Goal: Task Accomplishment & Management: Manage account settings

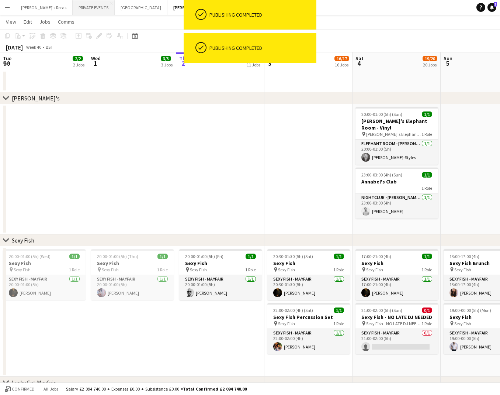
click at [73, 6] on button "PRIVATE EVENTS Close" at bounding box center [94, 7] width 42 height 14
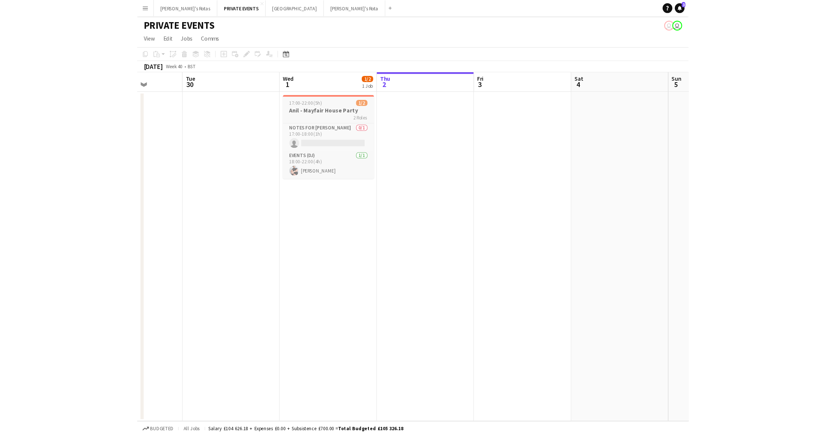
scroll to position [0, 218]
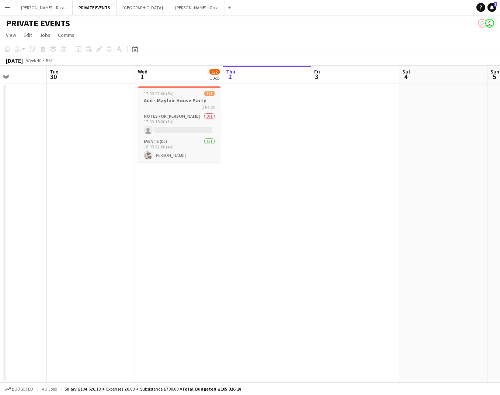
click at [163, 97] on h3 "Anil - Mayfair House Party" at bounding box center [179, 100] width 83 height 7
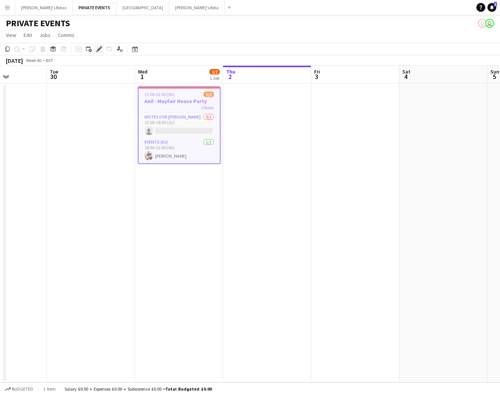
click at [99, 48] on icon at bounding box center [99, 49] width 4 height 4
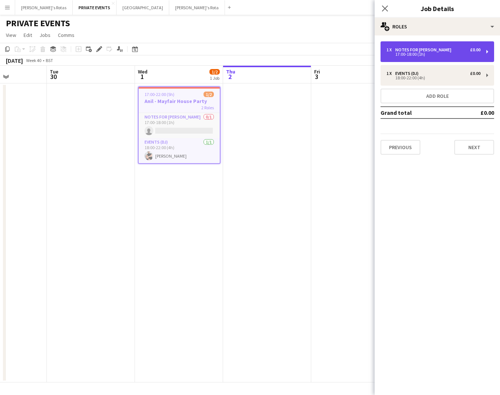
click at [407, 53] on div "17:00-18:00 (1h)" at bounding box center [434, 54] width 94 height 4
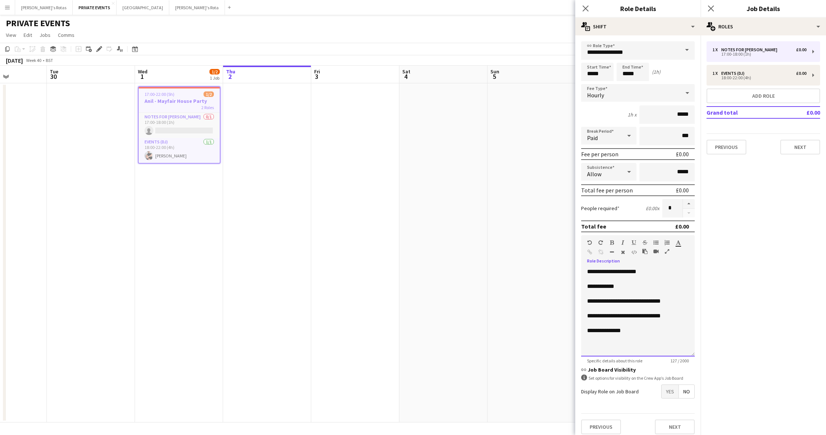
click at [500, 271] on div "**********" at bounding box center [638, 312] width 114 height 89
click at [352, 211] on app-date-cell at bounding box center [355, 252] width 88 height 339
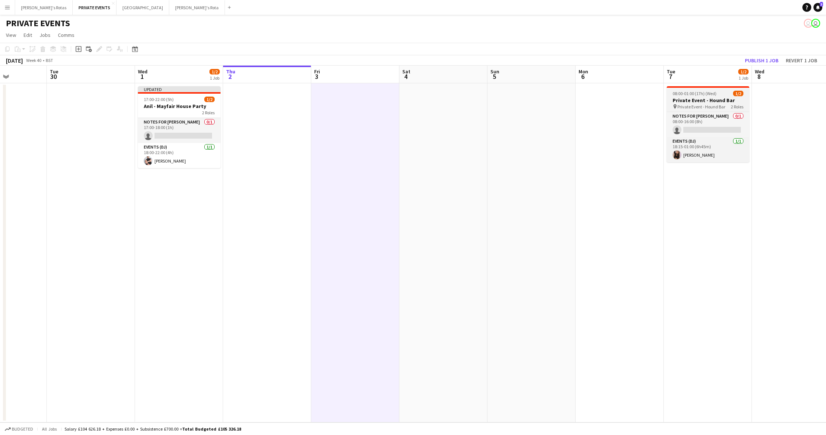
click at [500, 100] on h3 "Private Event - Hound Bar" at bounding box center [708, 100] width 83 height 7
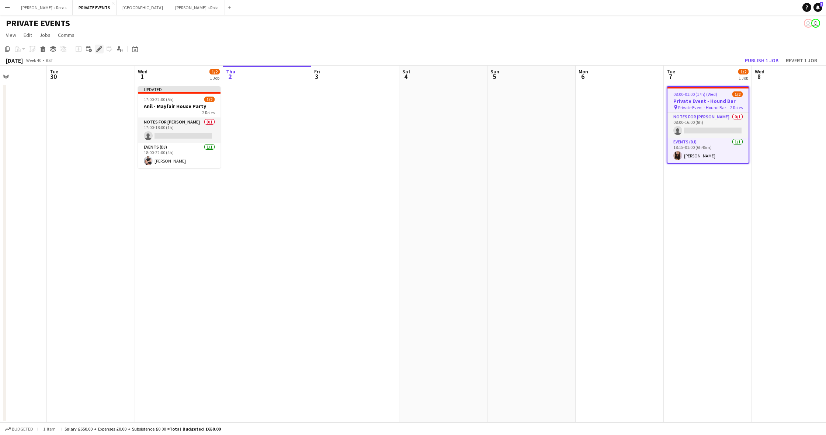
click at [100, 51] on icon "Edit" at bounding box center [99, 49] width 6 height 6
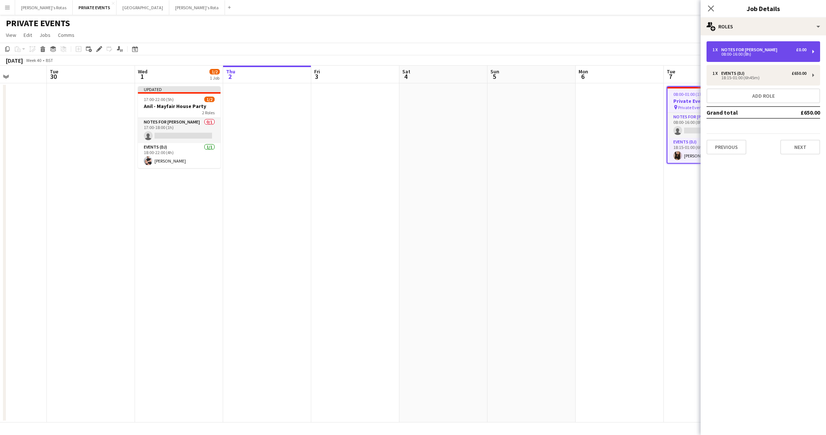
click at [500, 53] on div "08:00-16:00 (8h)" at bounding box center [760, 54] width 94 height 4
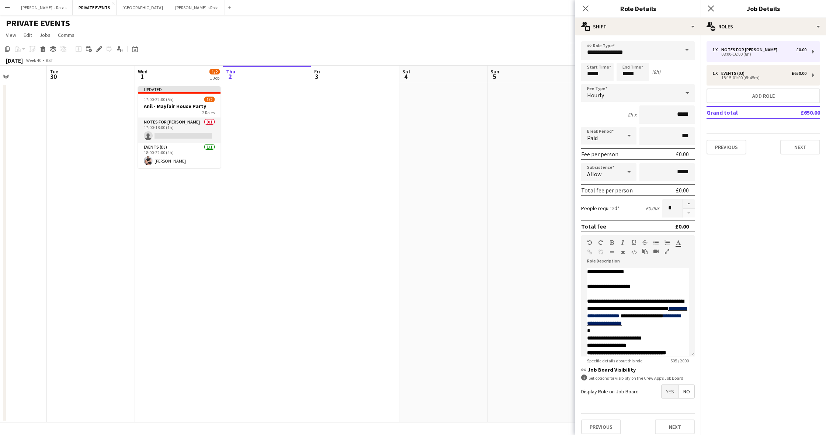
click at [500, 239] on app-date-cell at bounding box center [532, 252] width 88 height 339
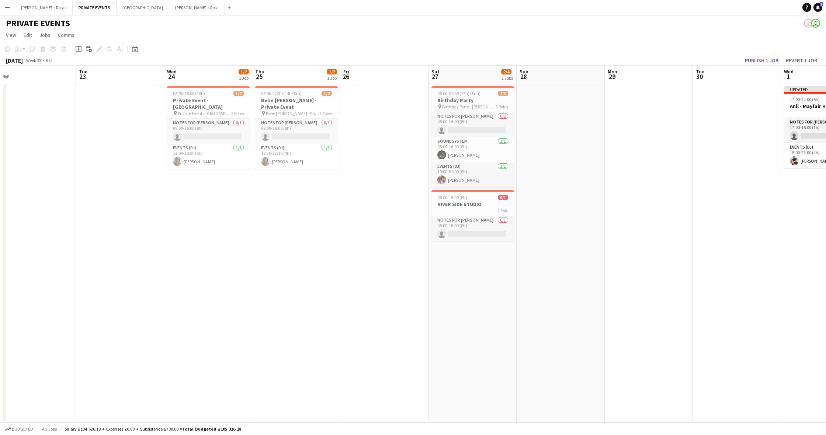
scroll to position [0, 179]
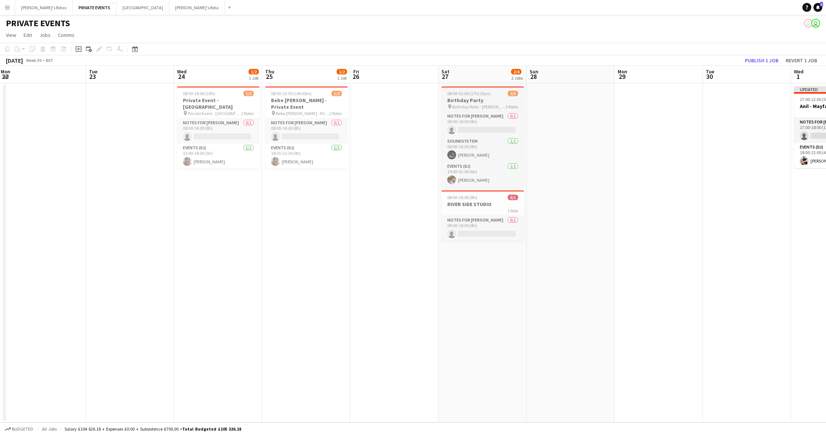
click at [470, 97] on h3 "Birthday Party" at bounding box center [483, 100] width 83 height 7
click at [97, 50] on icon "Edit" at bounding box center [99, 49] width 6 height 6
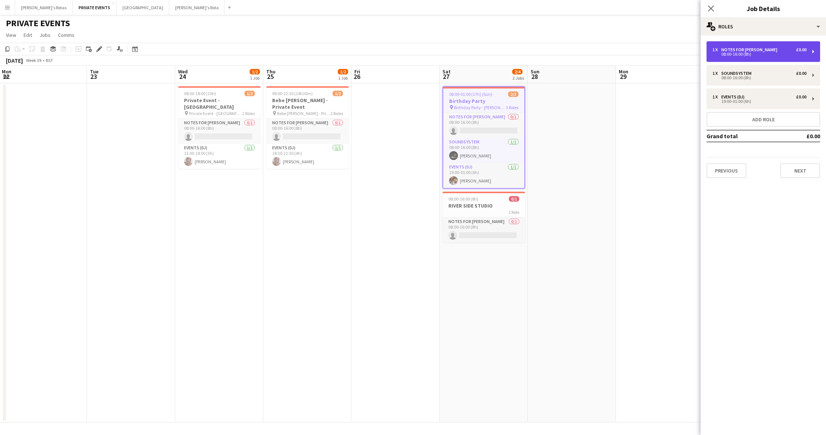
click at [500, 49] on div "Notes for [PERSON_NAME]" at bounding box center [751, 49] width 59 height 5
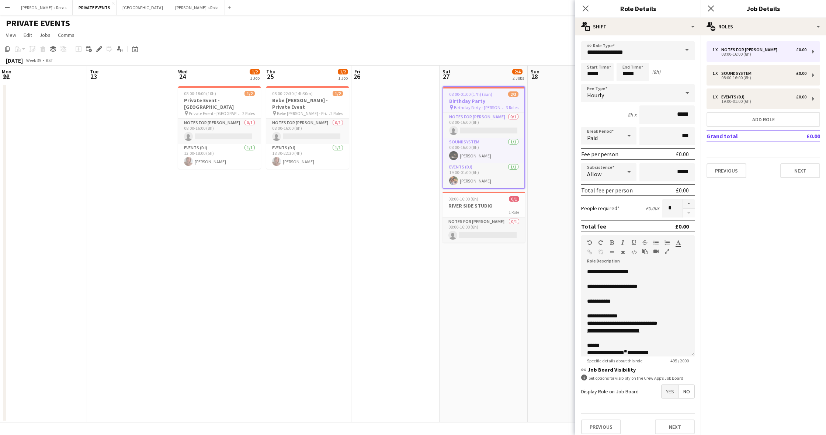
click at [498, 265] on app-date-cell "08:00-01:00 (17h) (Sun) 2/3 Birthday Party pin Birthday Party - [PERSON_NAME] 3…" at bounding box center [484, 252] width 88 height 339
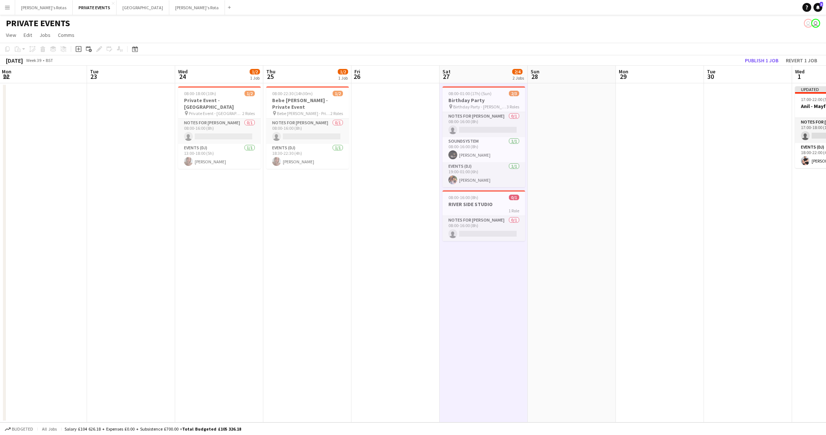
scroll to position [0, 178]
click at [473, 199] on span "08:00-16:00 (8h)" at bounding box center [463, 198] width 30 height 6
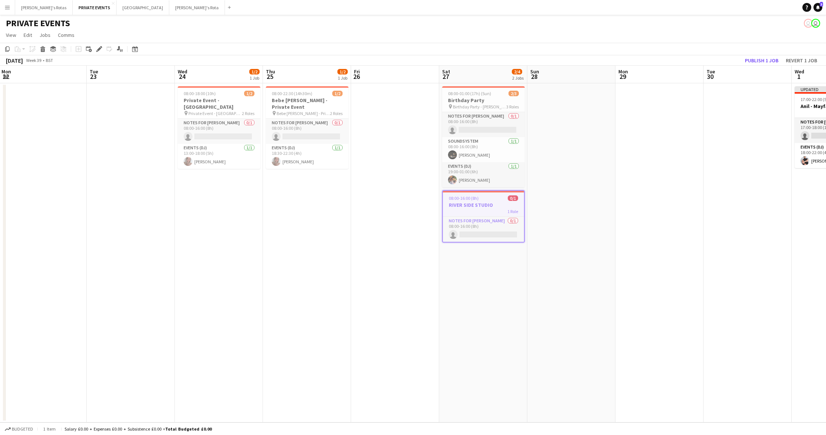
scroll to position [0, 178]
click at [100, 52] on div "Edit" at bounding box center [99, 49] width 9 height 9
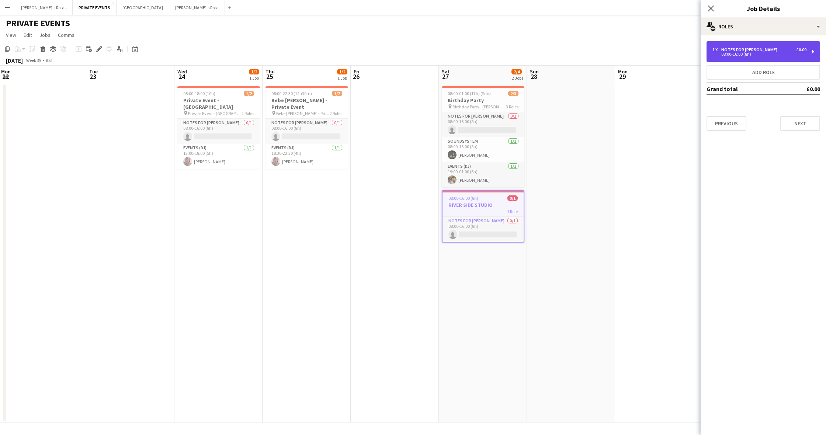
click at [500, 51] on div "Notes for [PERSON_NAME]" at bounding box center [751, 49] width 59 height 5
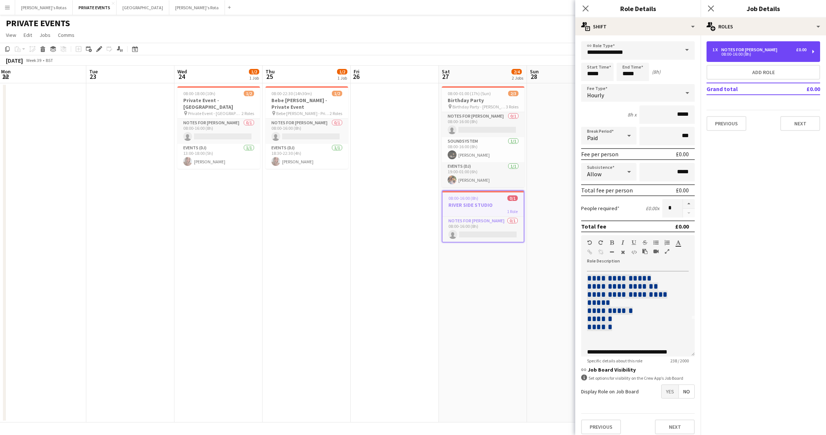
scroll to position [38, 0]
click at [270, 282] on app-date-cell "08:00-22:30 (14h30m) 1/2 Bebe [PERSON_NAME] - Private Event pin [PERSON_NAME] -…" at bounding box center [307, 252] width 88 height 339
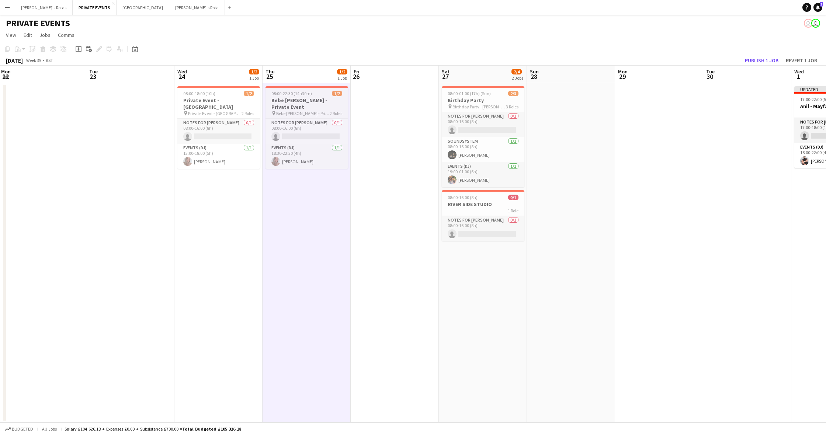
click at [284, 99] on h3 "Bebe [PERSON_NAME] - Private Event" at bounding box center [307, 103] width 83 height 13
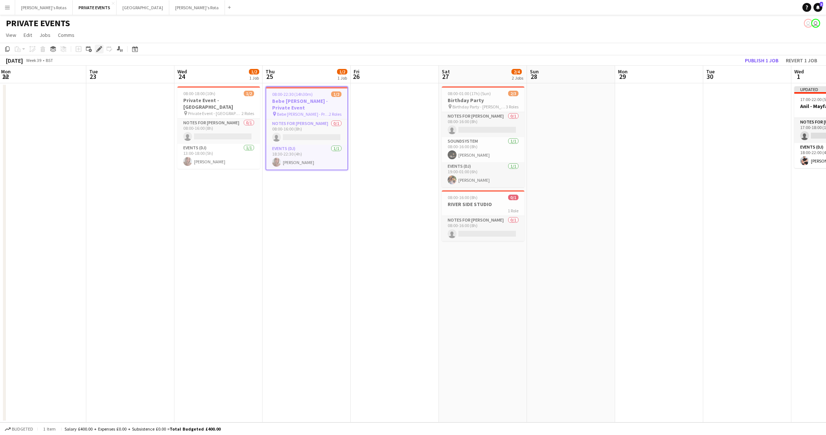
click at [97, 50] on icon "Edit" at bounding box center [99, 49] width 6 height 6
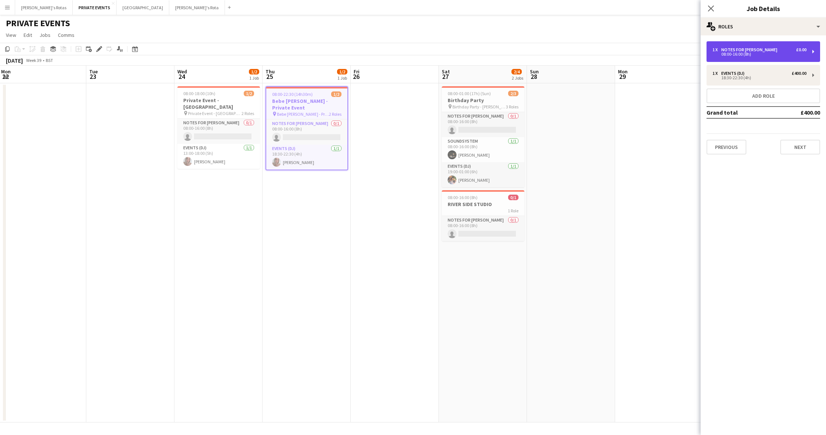
click at [500, 49] on div "1 x Notes for [PERSON_NAME] £0.00" at bounding box center [760, 49] width 94 height 5
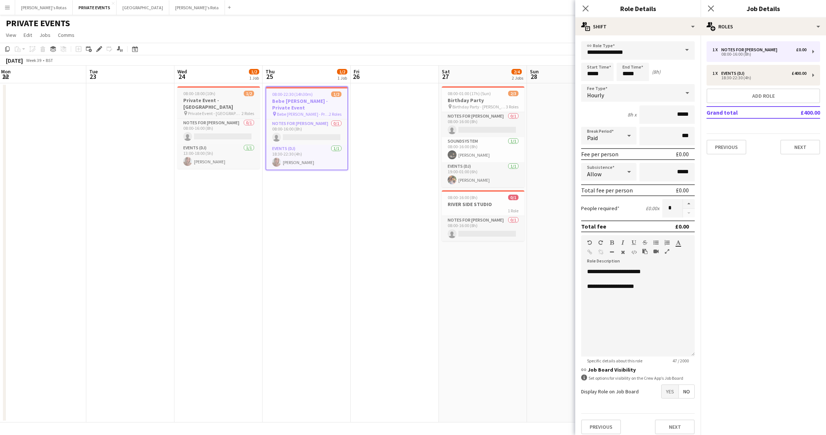
click at [215, 99] on h3 "Private Event - [GEOGRAPHIC_DATA]" at bounding box center [218, 103] width 83 height 13
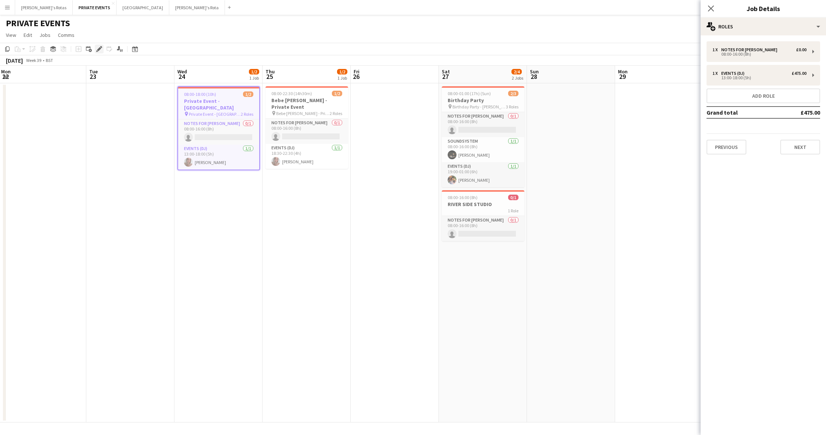
click at [100, 49] on icon at bounding box center [99, 49] width 4 height 4
click at [500, 52] on div "Notes for [PERSON_NAME]" at bounding box center [751, 49] width 59 height 5
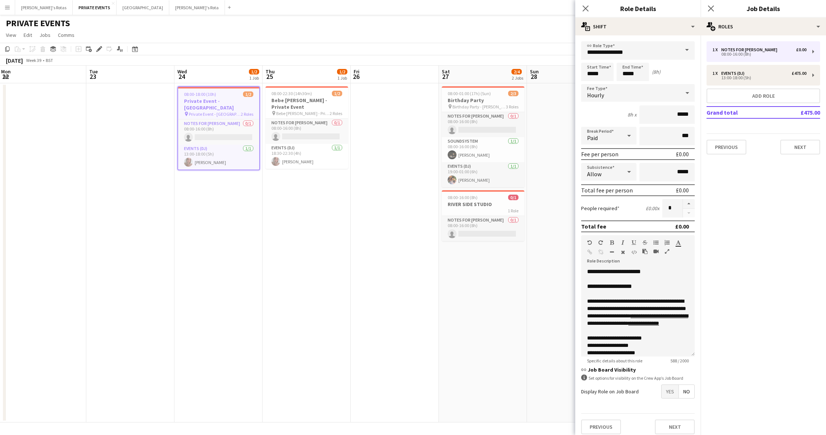
click at [249, 232] on app-date-cell "08:00-18:00 (10h) 1/2 Private Event - Flower Room pin Private Event - Flower Ro…" at bounding box center [219, 252] width 88 height 339
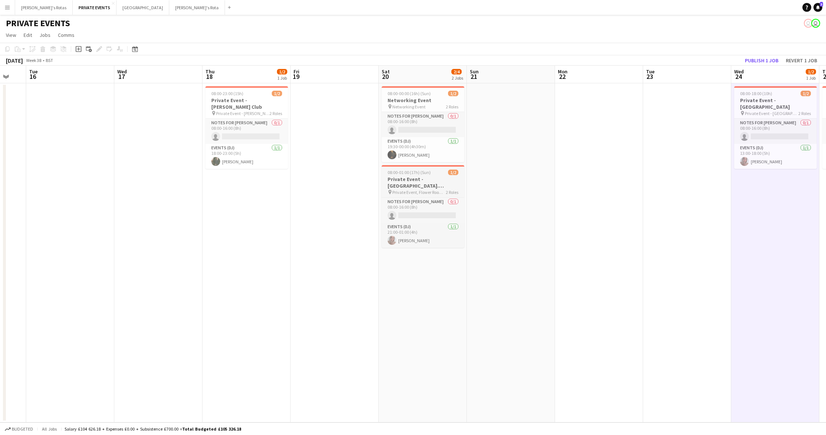
click at [405, 175] on span "08:00-01:00 (17h) (Sun)" at bounding box center [409, 173] width 43 height 6
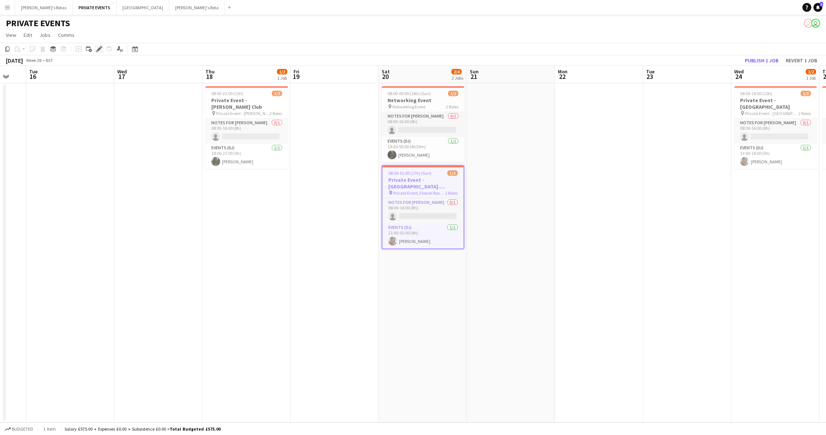
click at [99, 51] on icon "Edit" at bounding box center [99, 49] width 6 height 6
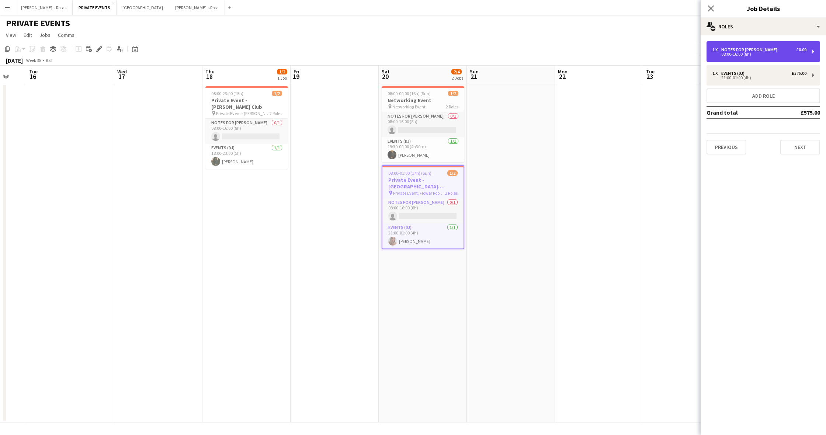
click at [500, 53] on div "08:00-16:00 (8h)" at bounding box center [760, 54] width 94 height 4
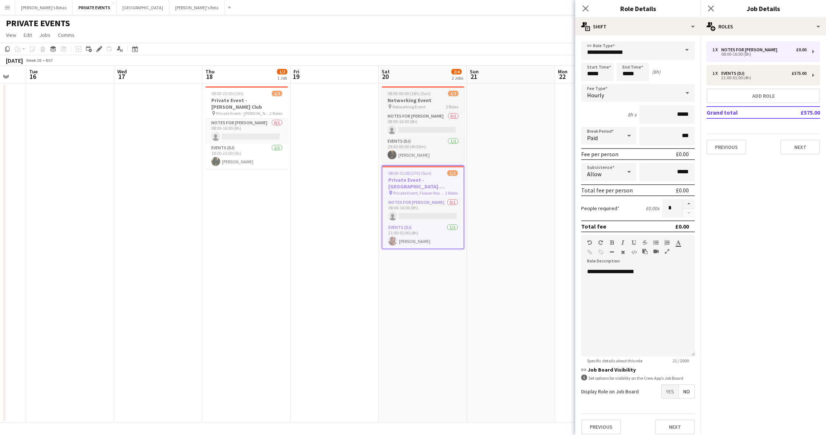
click at [401, 101] on h3 "Networking Event" at bounding box center [423, 100] width 83 height 7
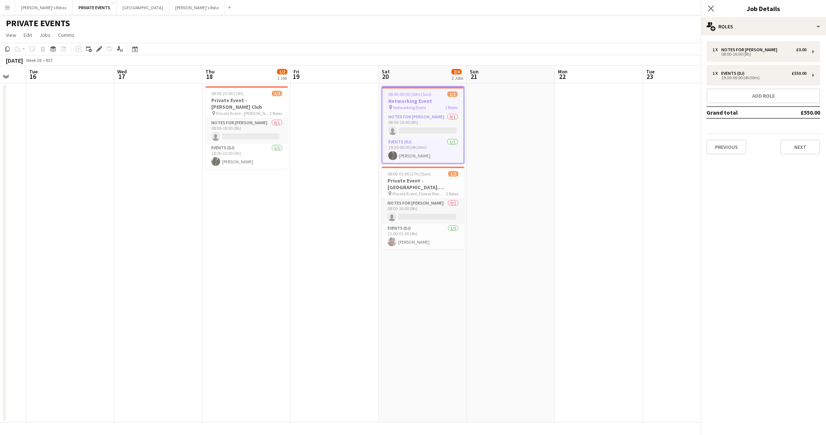
scroll to position [0, 151]
click at [99, 48] on icon "Edit" at bounding box center [99, 49] width 6 height 6
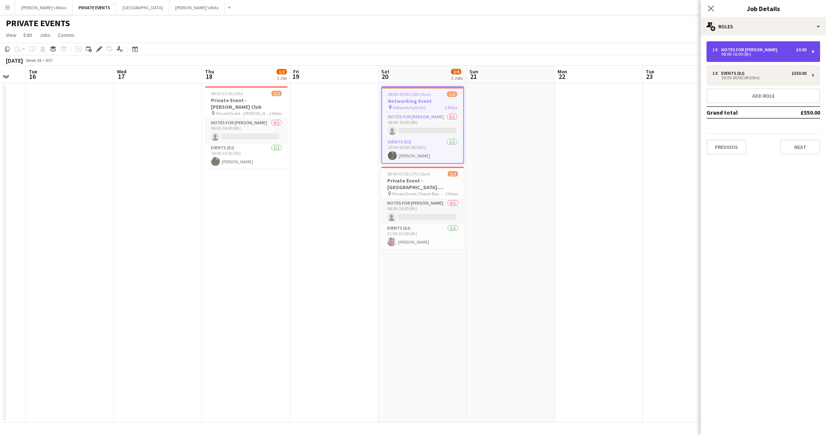
click at [500, 50] on div "Notes for [PERSON_NAME]" at bounding box center [751, 49] width 59 height 5
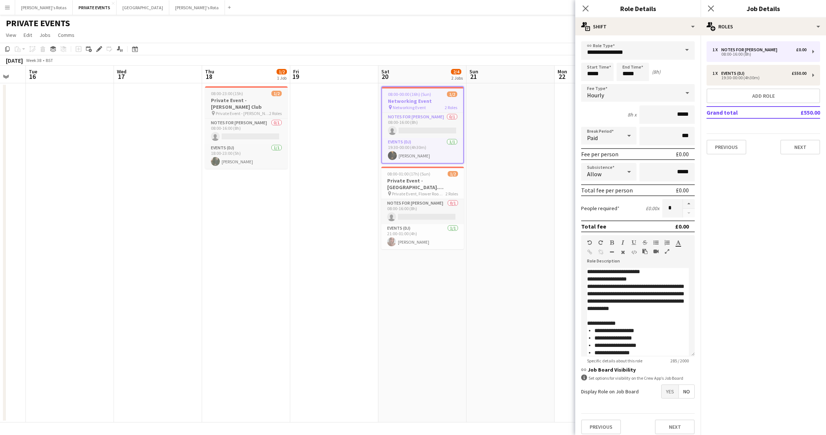
click at [227, 94] on span "08:00-23:00 (15h)" at bounding box center [227, 94] width 32 height 6
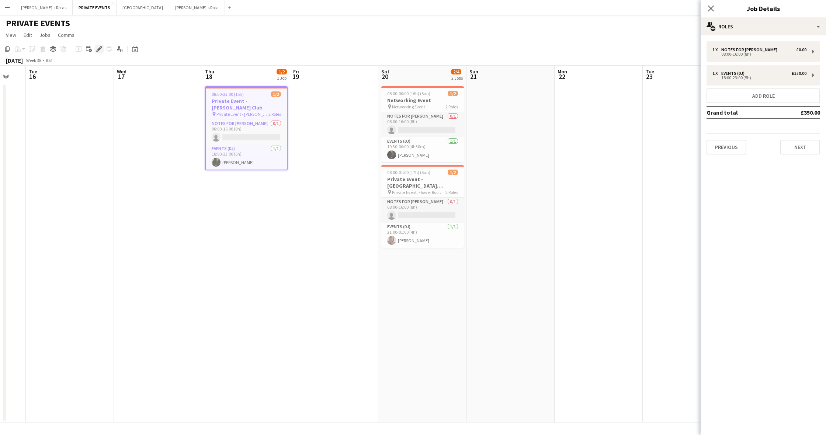
click at [99, 49] on icon at bounding box center [99, 49] width 4 height 4
click at [500, 49] on div "Notes for [PERSON_NAME]" at bounding box center [751, 49] width 59 height 5
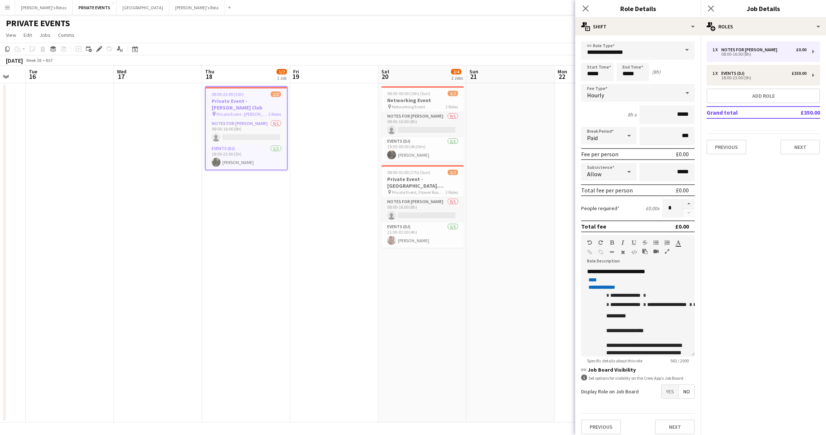
click at [500, 211] on app-date-cell at bounding box center [511, 252] width 88 height 339
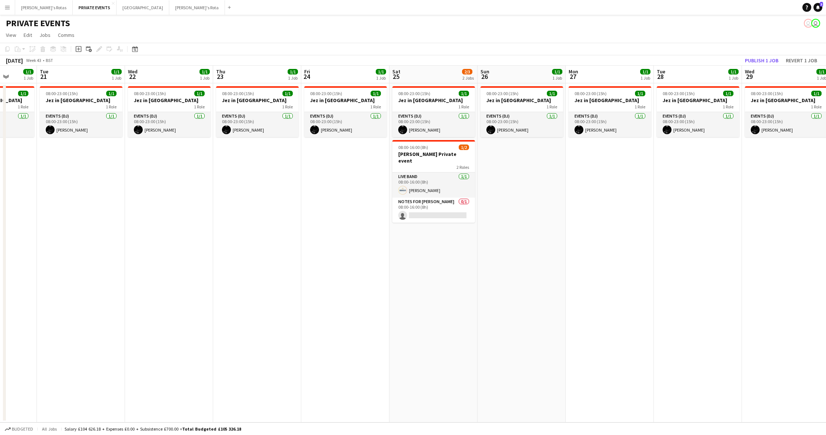
scroll to position [0, 317]
click at [423, 155] on h3 "[PERSON_NAME] Private event" at bounding box center [433, 157] width 83 height 13
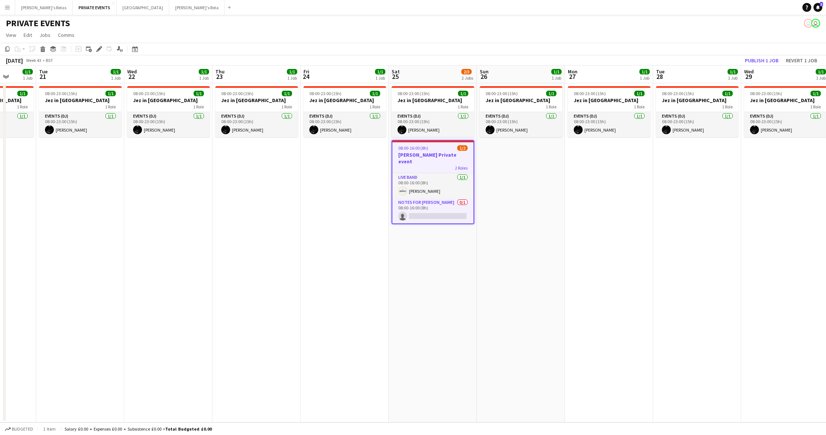
scroll to position [0, 317]
click at [100, 48] on icon at bounding box center [99, 49] width 4 height 4
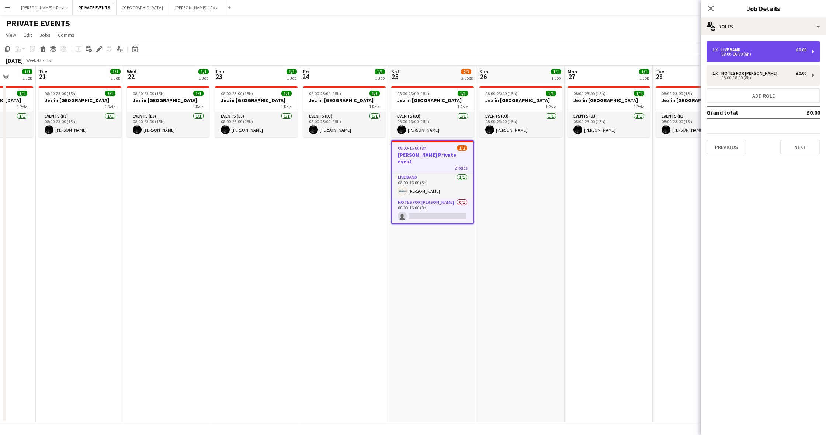
click at [500, 52] on div "08:00-16:00 (8h)" at bounding box center [760, 54] width 94 height 4
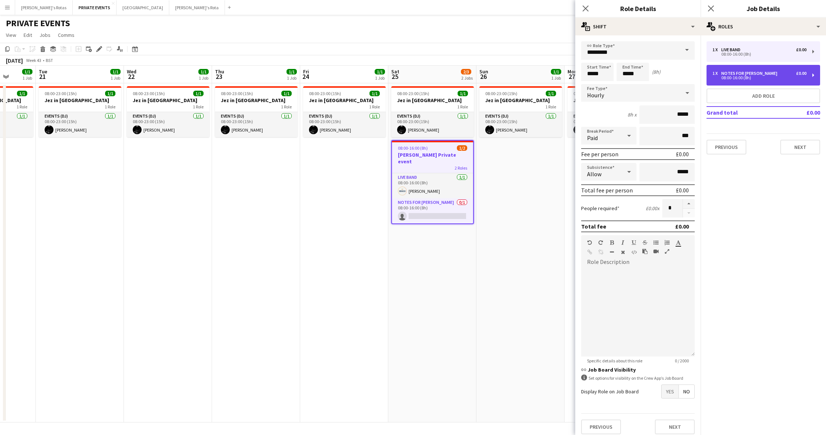
click at [500, 76] on div "08:00-16:00 (8h)" at bounding box center [760, 78] width 94 height 4
type input "**********"
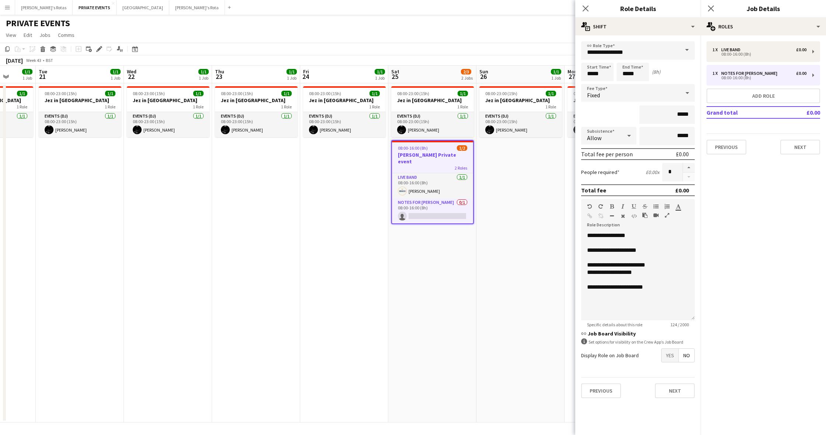
click at [500, 245] on app-date-cell "08:00-23:00 (15h) 1/1 Jez in Saudi 1 Role Events (DJ) [DATE] 08:00-23:00 (15h) …" at bounding box center [521, 252] width 88 height 339
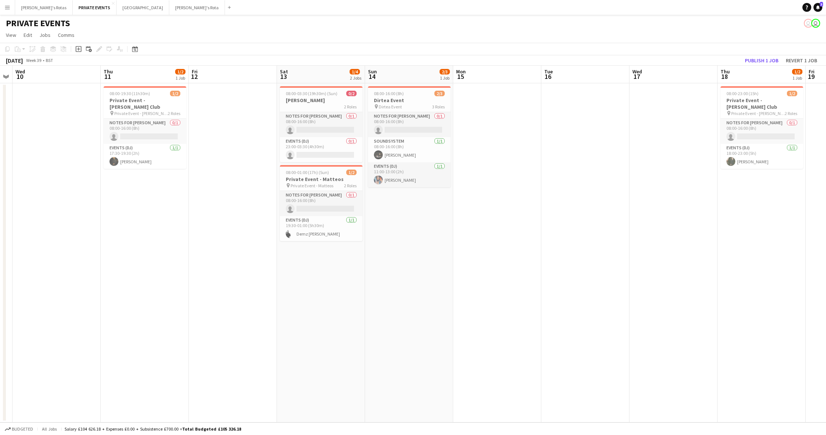
scroll to position [0, 218]
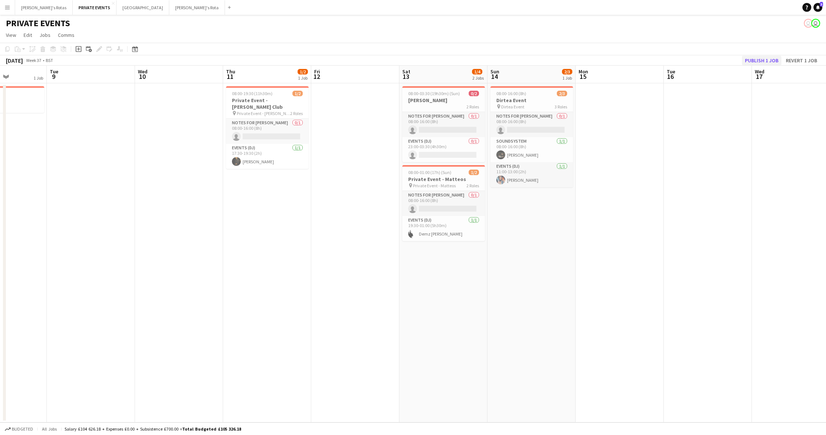
click at [500, 59] on button "Publish 1 job" at bounding box center [761, 61] width 39 height 10
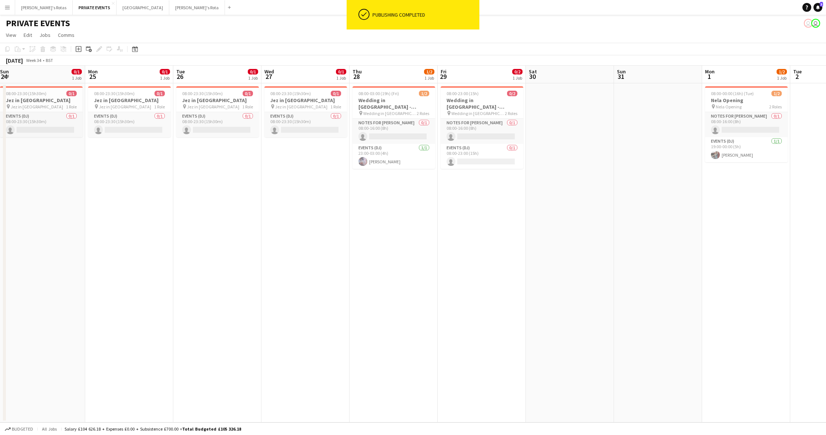
scroll to position [0, 167]
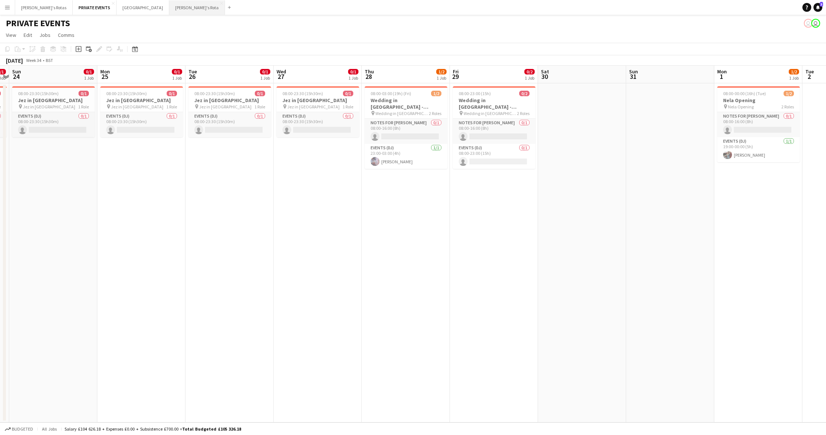
click at [169, 8] on button "[PERSON_NAME]'s Rota Close" at bounding box center [197, 7] width 56 height 14
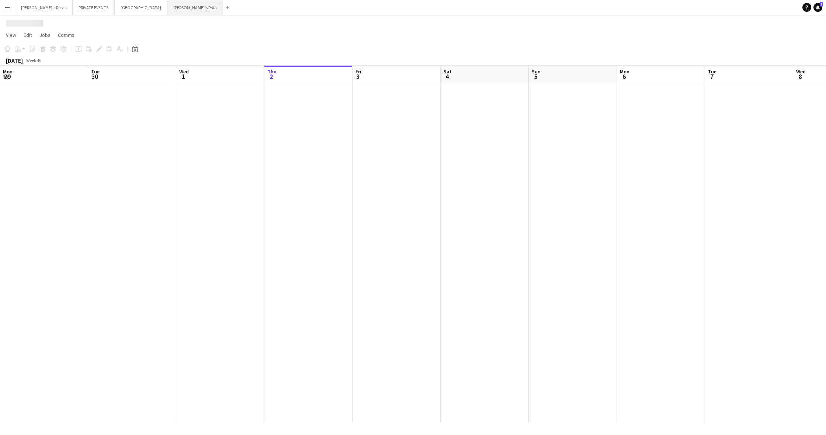
scroll to position [0, 176]
